Goal: Find specific page/section

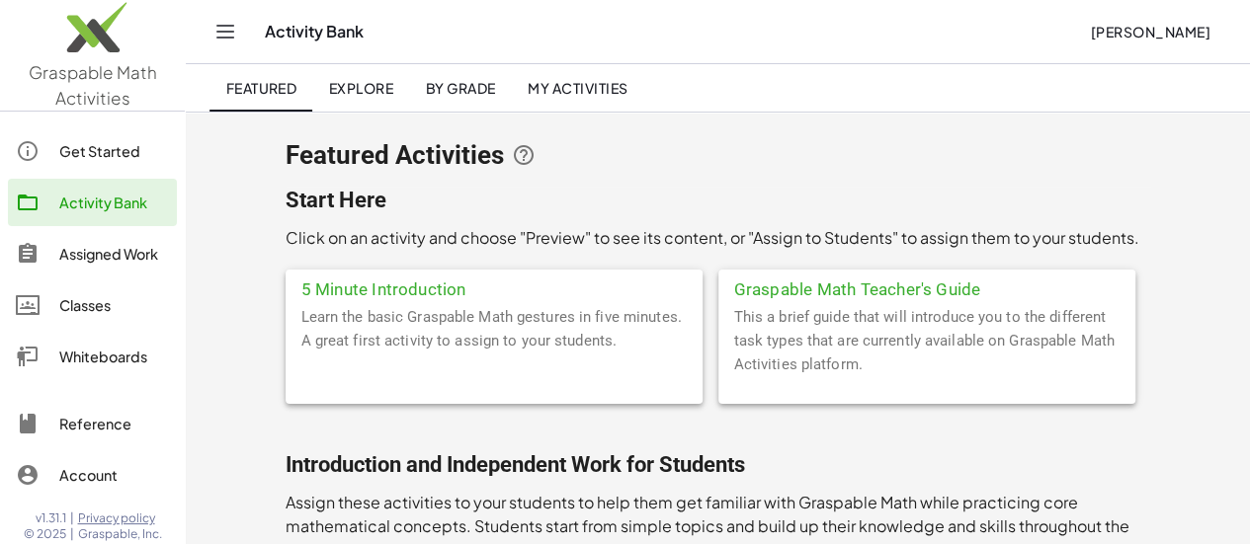
click at [103, 295] on div "Classes" at bounding box center [114, 305] width 110 height 24
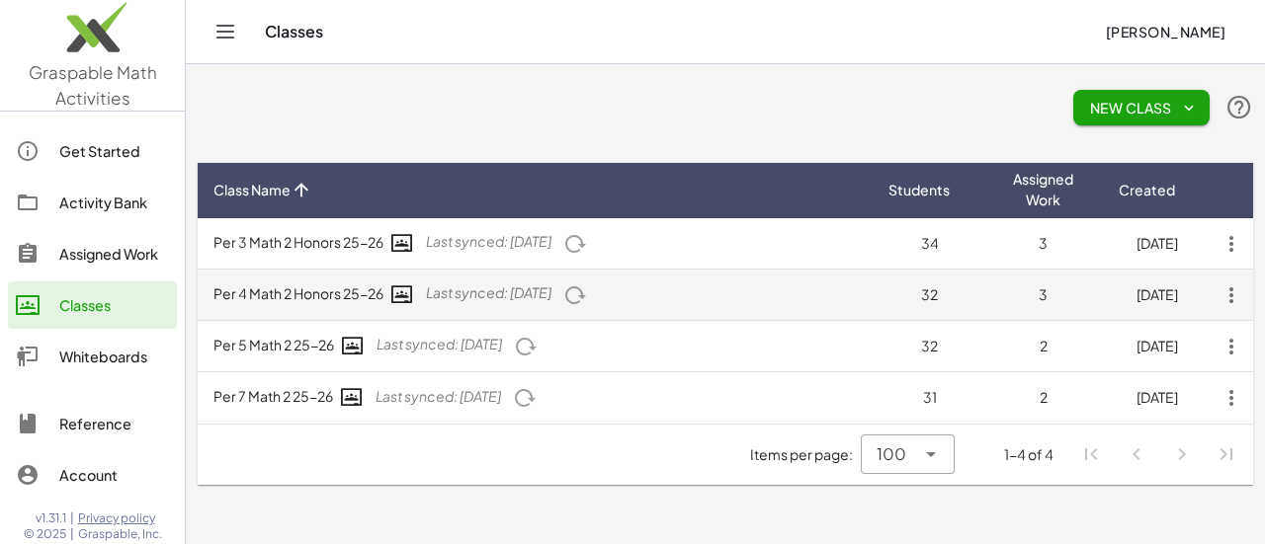
click at [333, 297] on td "Per 4 Math 2 Honors 25-26 Last synced: [DATE]" at bounding box center [535, 295] width 675 height 51
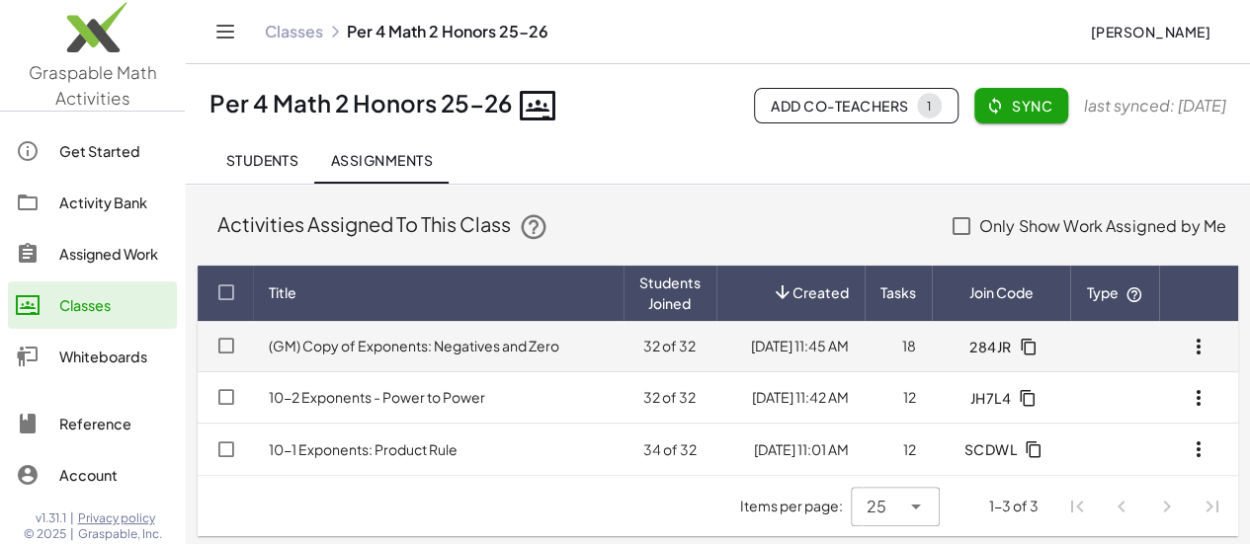
click at [504, 355] on link "(GM) Copy of Exponents: Negatives and Zero" at bounding box center [414, 346] width 291 height 18
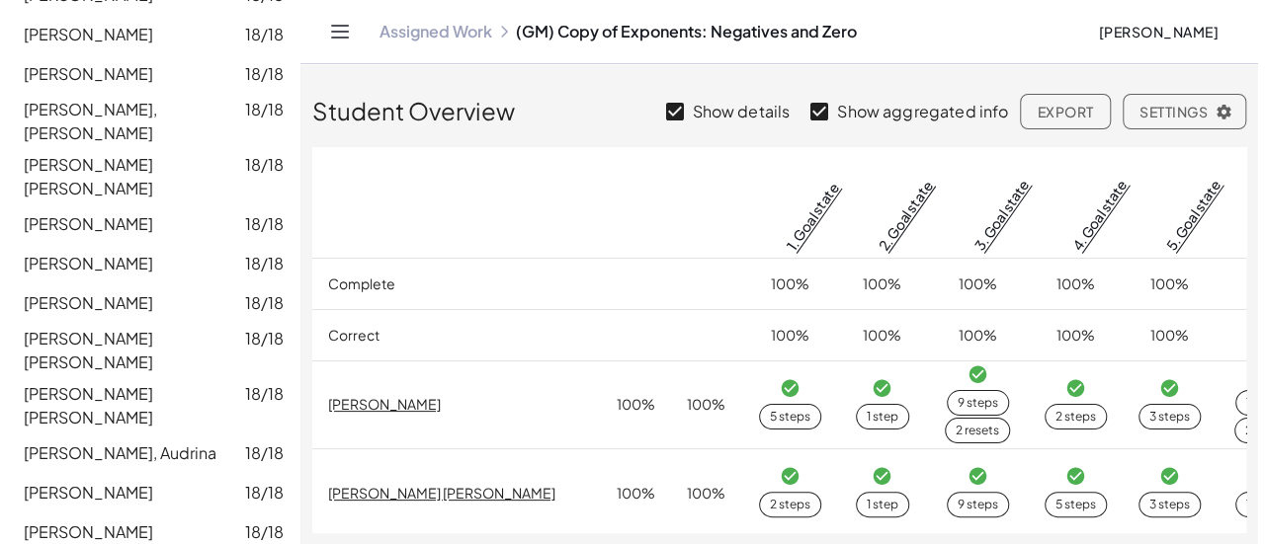
scroll to position [763, 0]
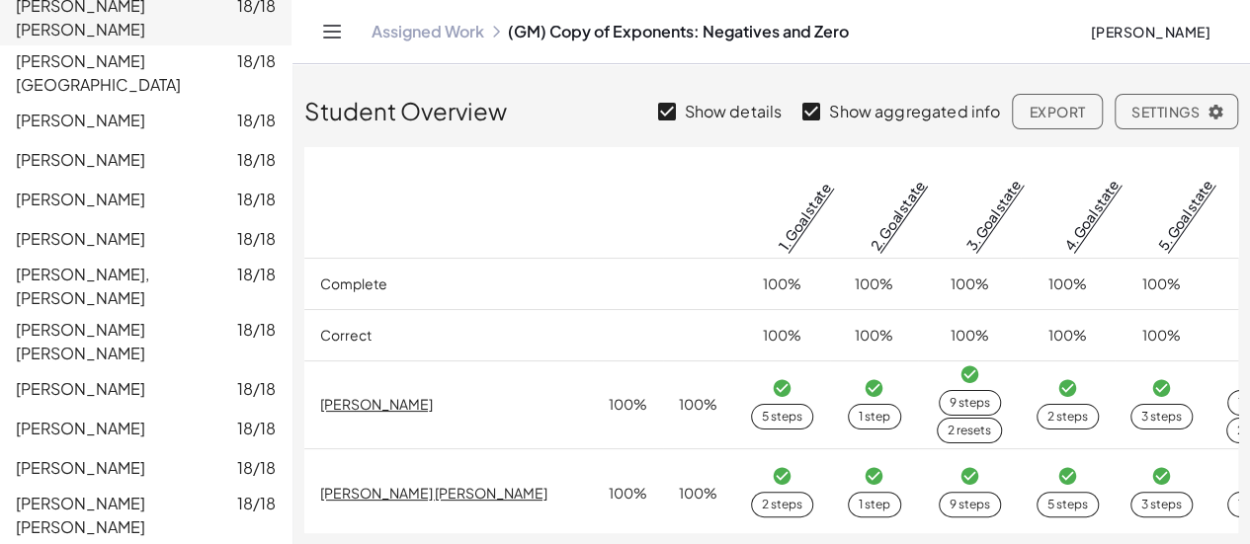
click at [464, 36] on link "Assigned Work" at bounding box center [428, 32] width 113 height 20
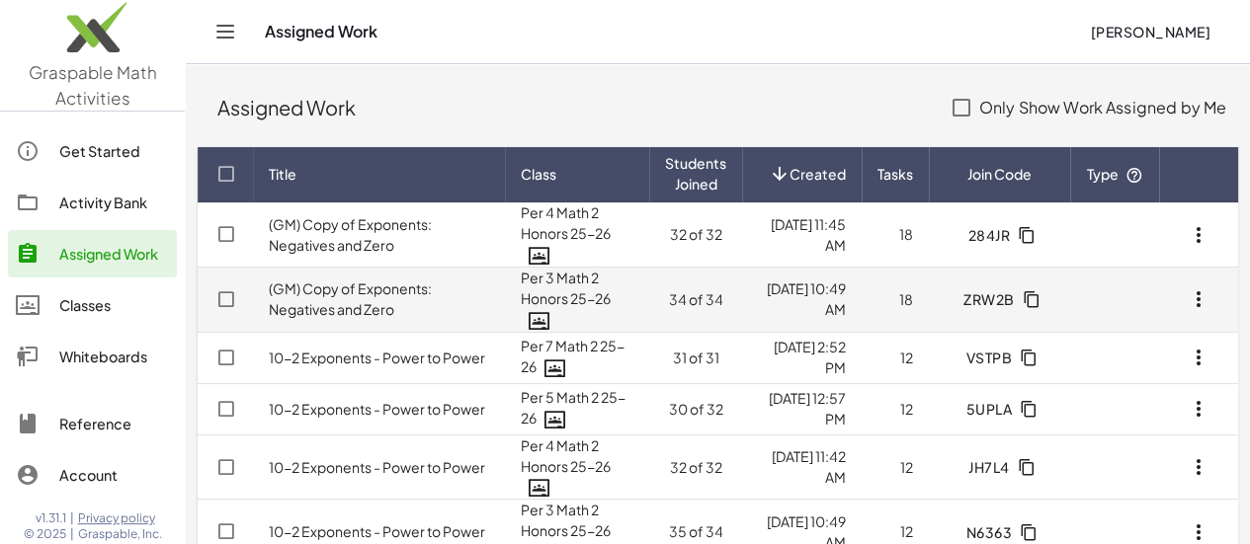
click at [399, 309] on td "(GM) Copy of Exponents: Negatives and Zero" at bounding box center [379, 299] width 252 height 65
